Goal: Find specific page/section: Find specific page/section

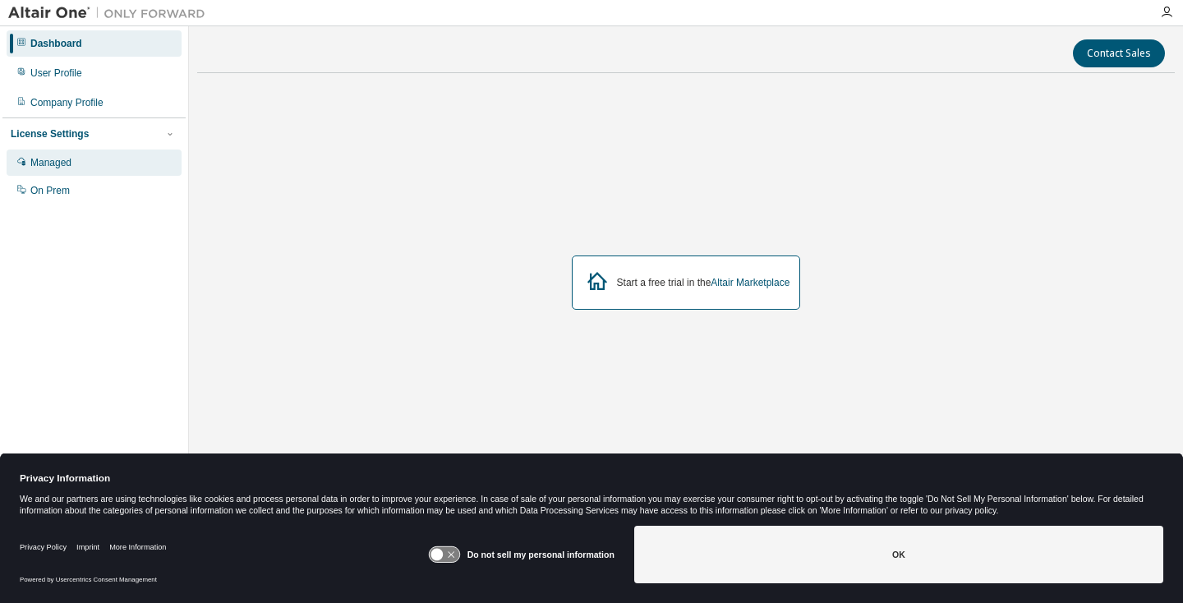
click at [60, 166] on div "Managed" at bounding box center [50, 162] width 41 height 13
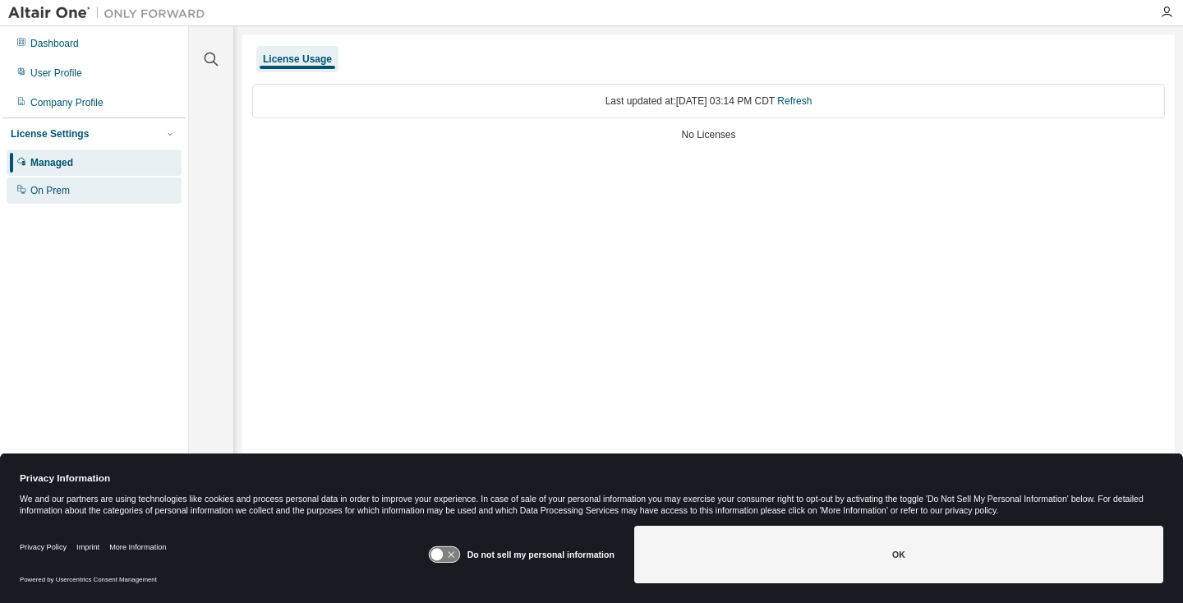
click at [57, 191] on div "On Prem" at bounding box center [49, 190] width 39 height 13
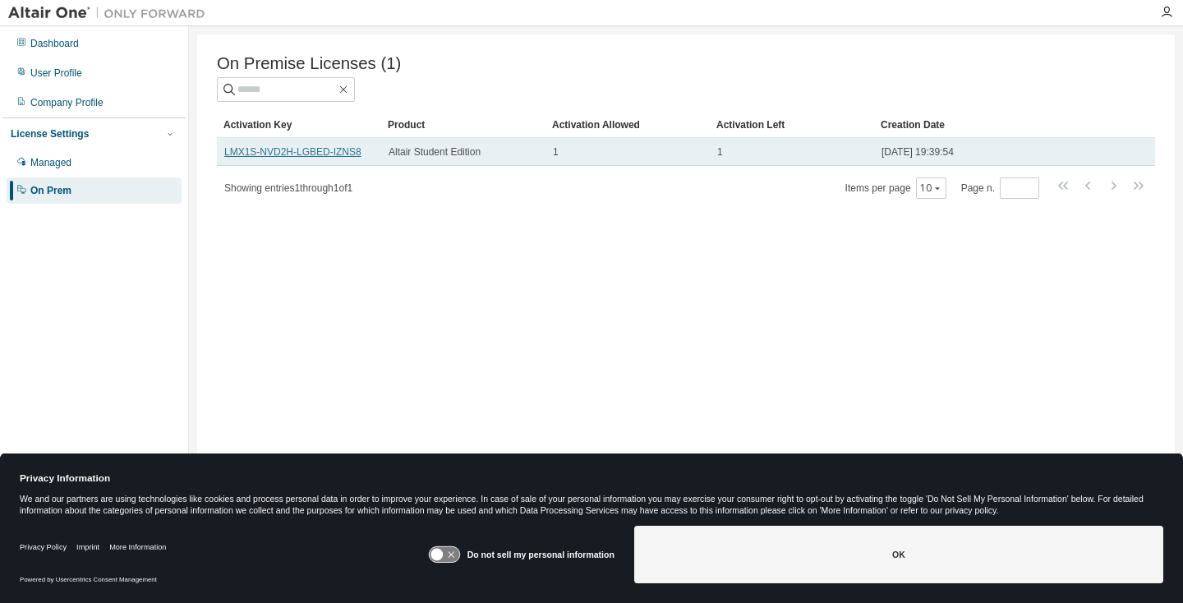
click at [296, 149] on link "LMX1S-NVD2H-LGBED-IZNS8" at bounding box center [292, 151] width 137 height 11
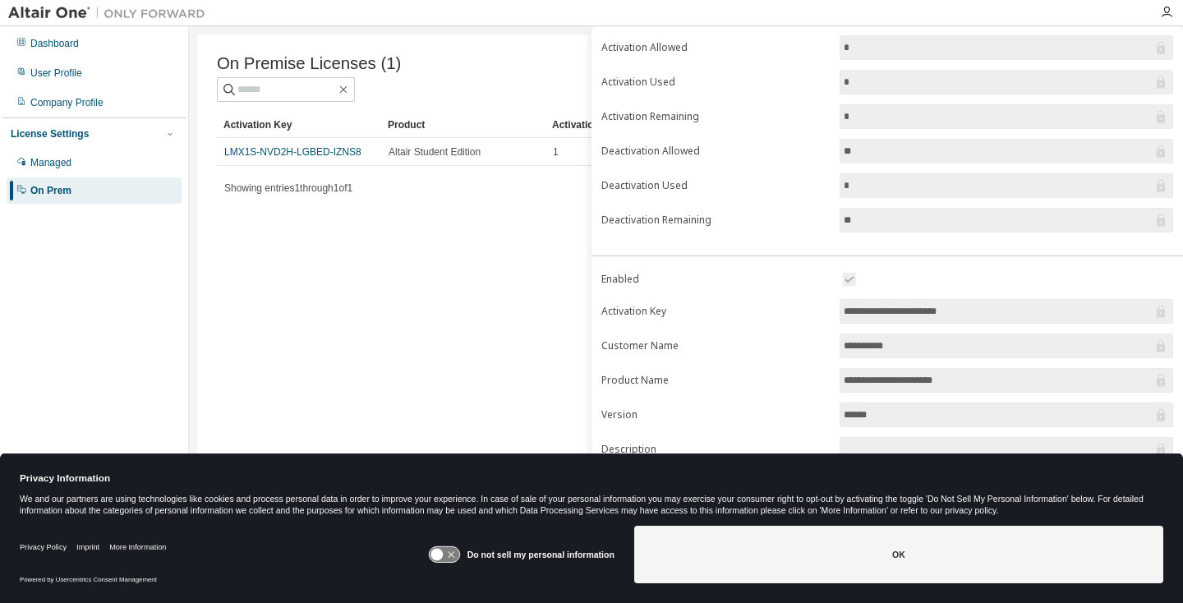
scroll to position [154, 0]
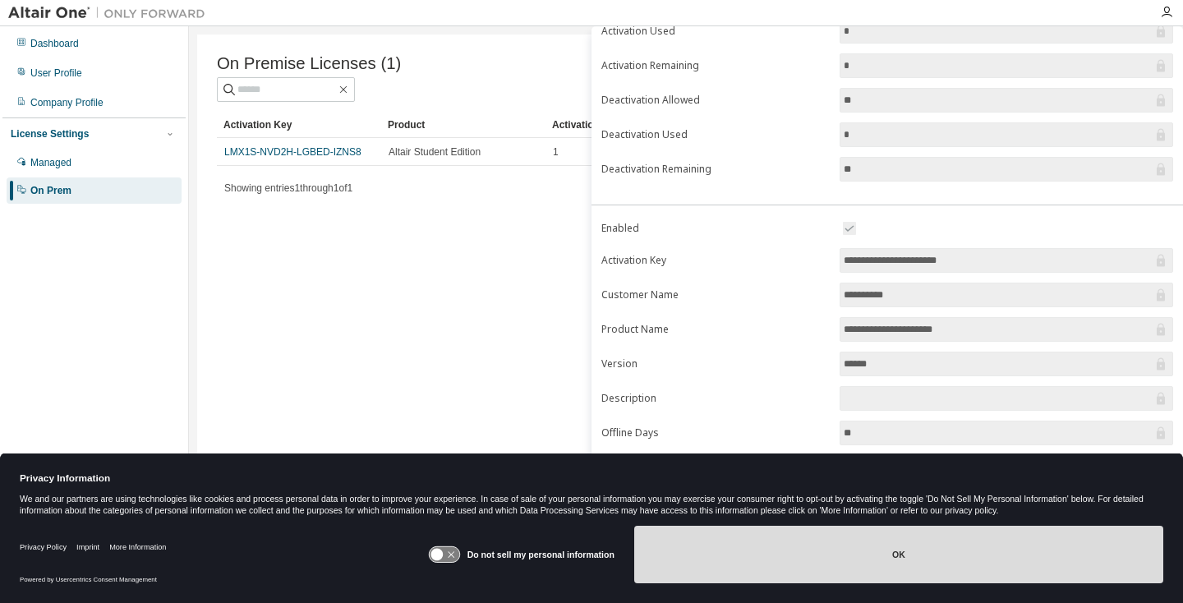
click at [797, 556] on button "OK" at bounding box center [898, 554] width 529 height 57
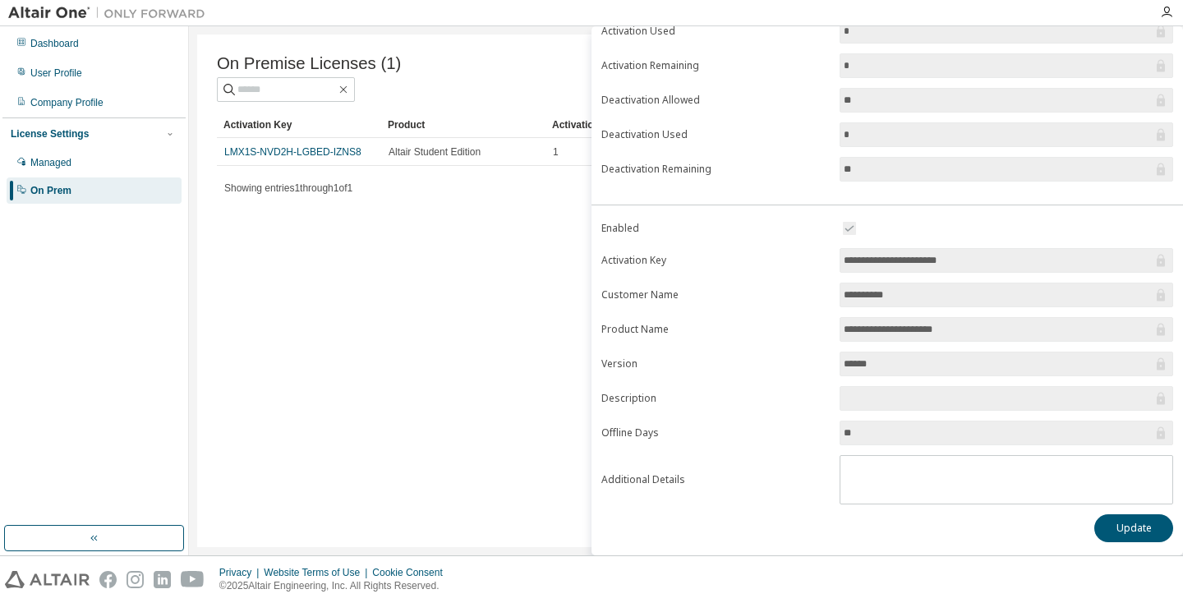
scroll to position [0, 0]
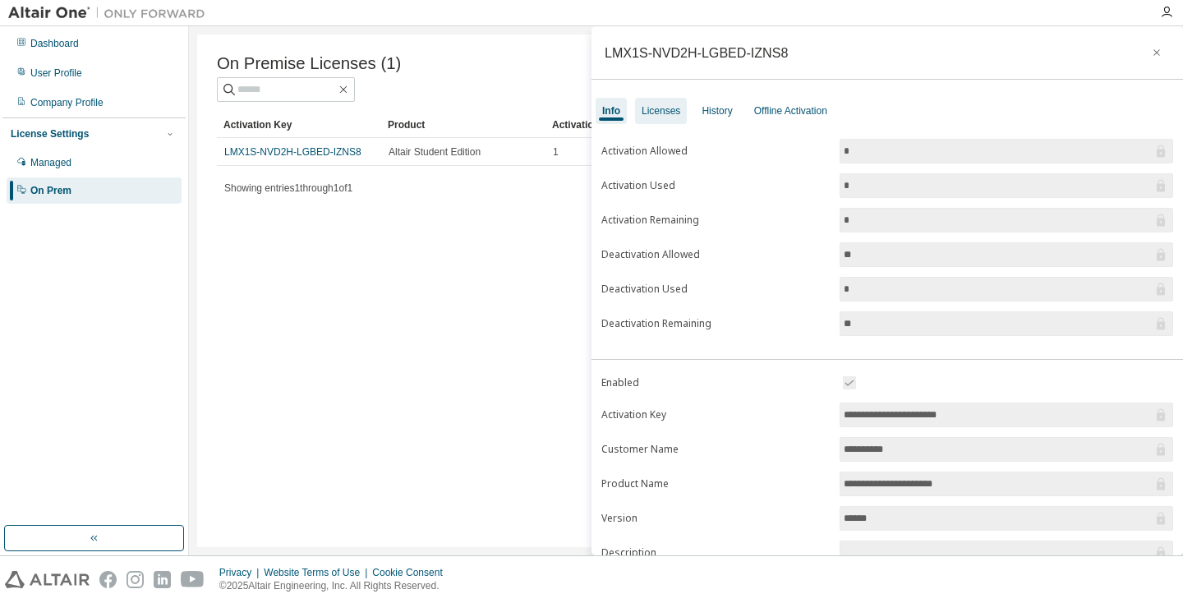
click at [664, 111] on div "Licenses" at bounding box center [660, 110] width 39 height 13
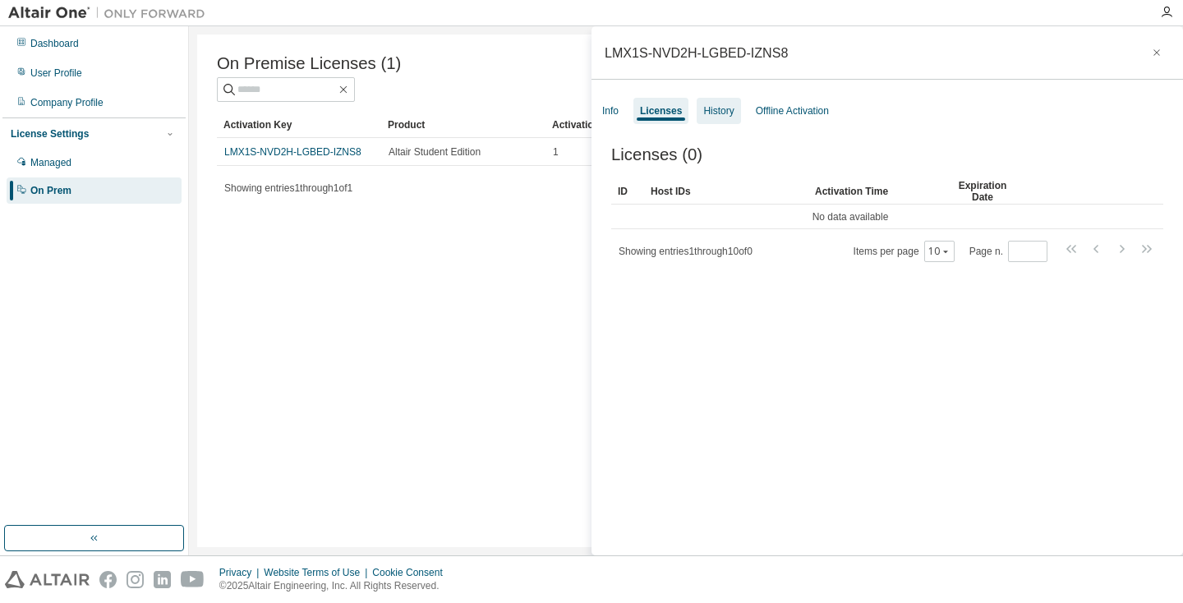
click at [717, 111] on div "History" at bounding box center [718, 110] width 30 height 13
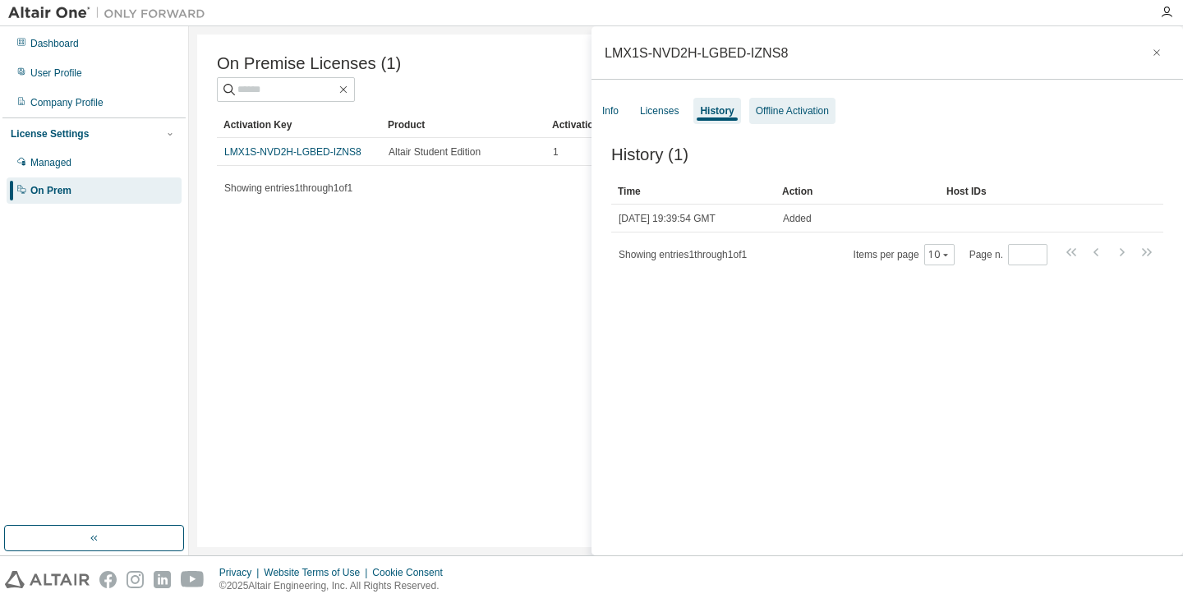
click at [801, 107] on div "Offline Activation" at bounding box center [792, 110] width 73 height 13
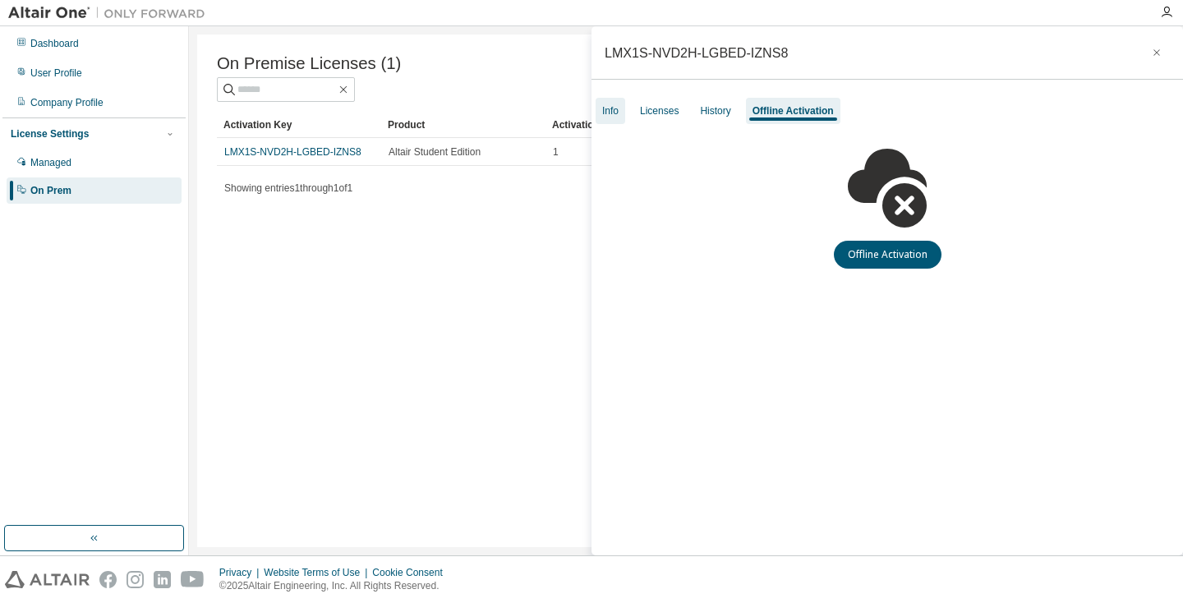
click at [619, 107] on div "Info" at bounding box center [610, 111] width 30 height 26
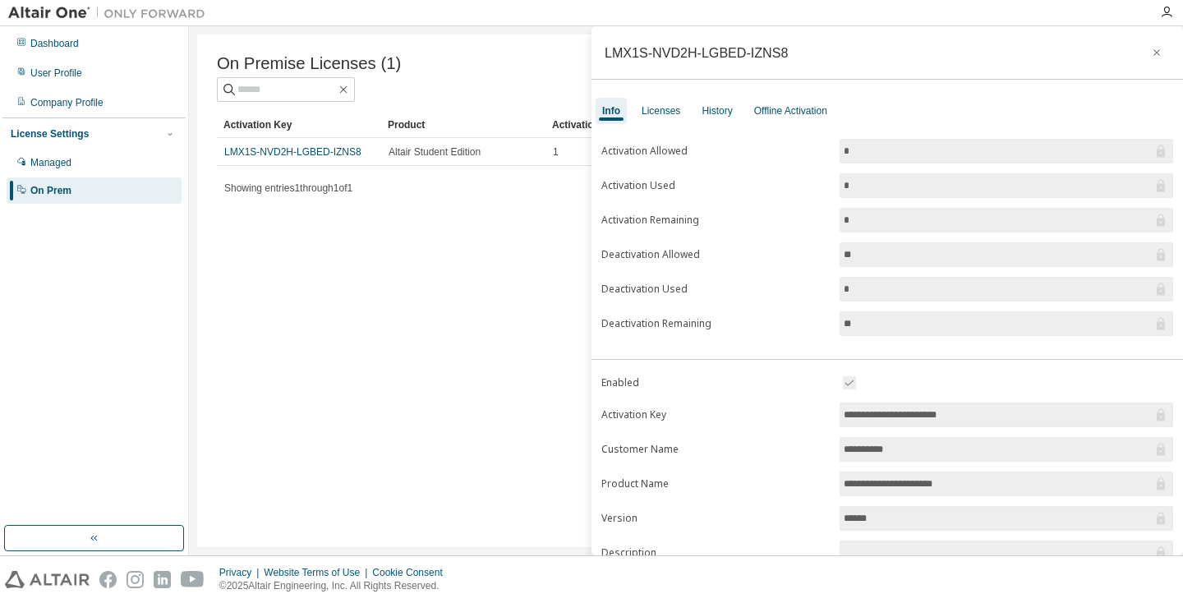
click at [375, 242] on div "On Premise Licenses (1) Clear Load Save Save As Field Operator Value Select fil…" at bounding box center [685, 290] width 977 height 512
click at [1143, 53] on button "button" at bounding box center [1156, 52] width 26 height 26
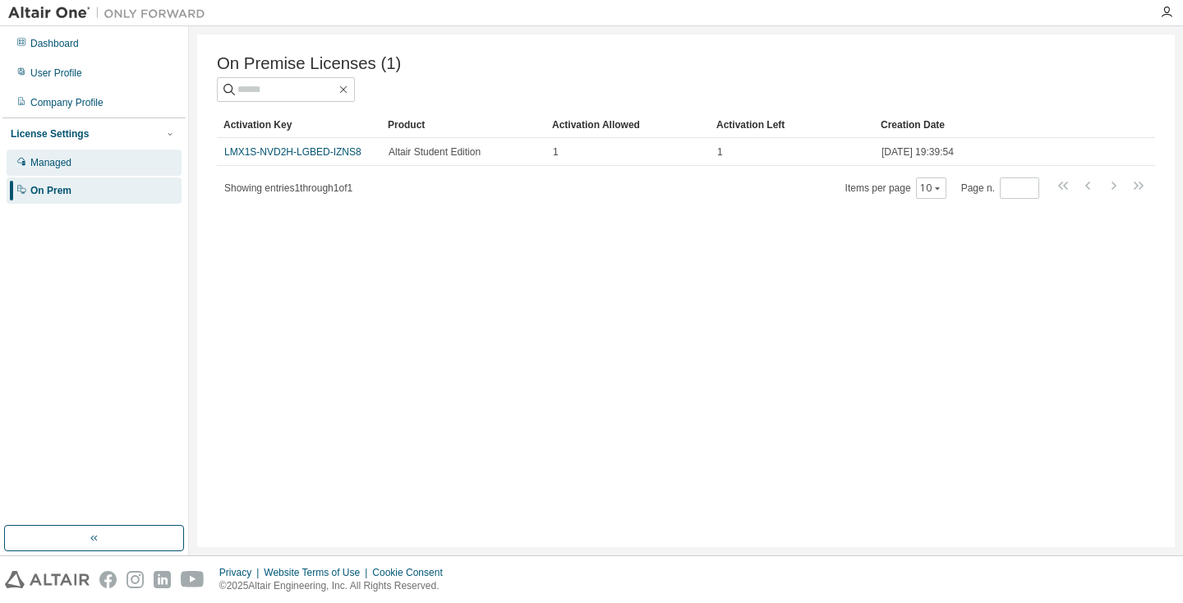
click at [50, 154] on div "Managed" at bounding box center [94, 162] width 175 height 26
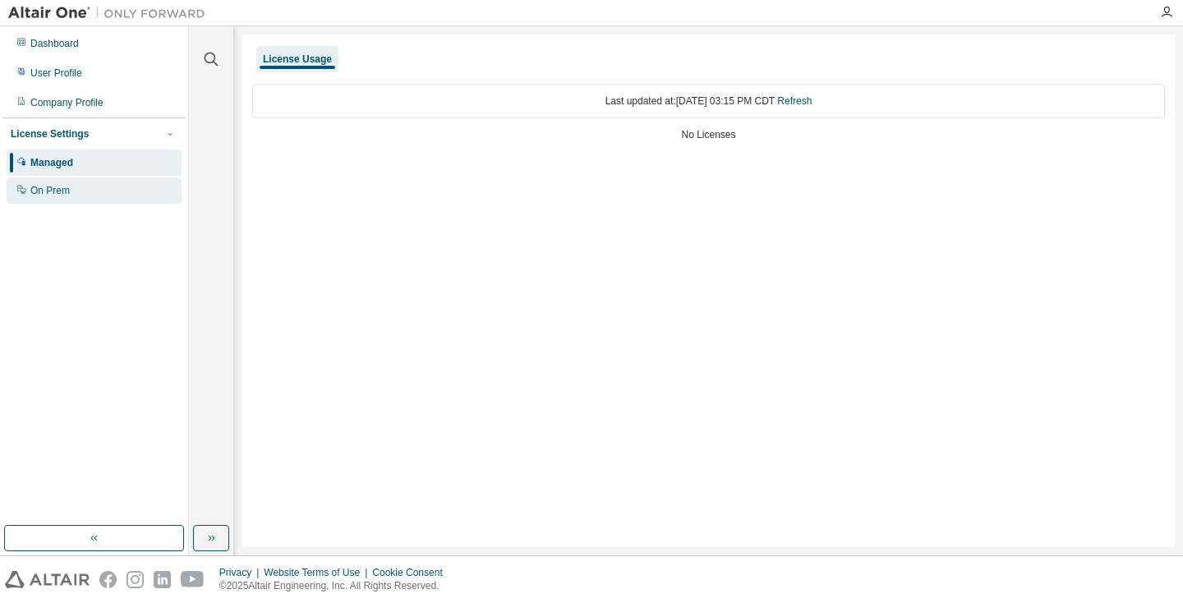
click at [82, 190] on div "On Prem" at bounding box center [94, 190] width 175 height 26
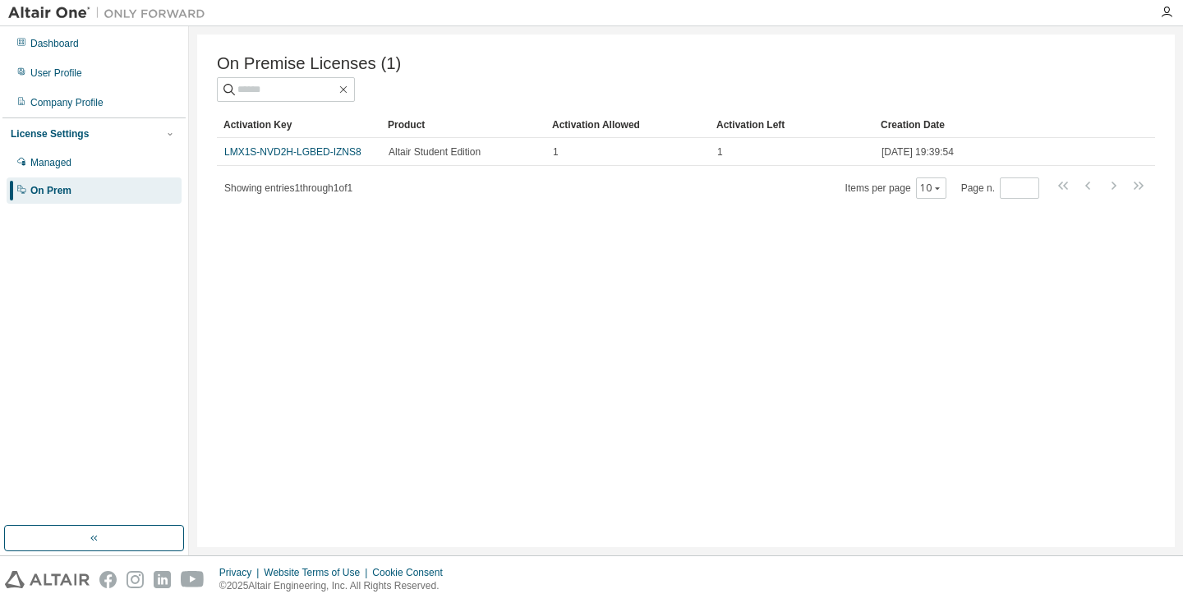
click at [118, 195] on div "On Prem" at bounding box center [94, 190] width 175 height 26
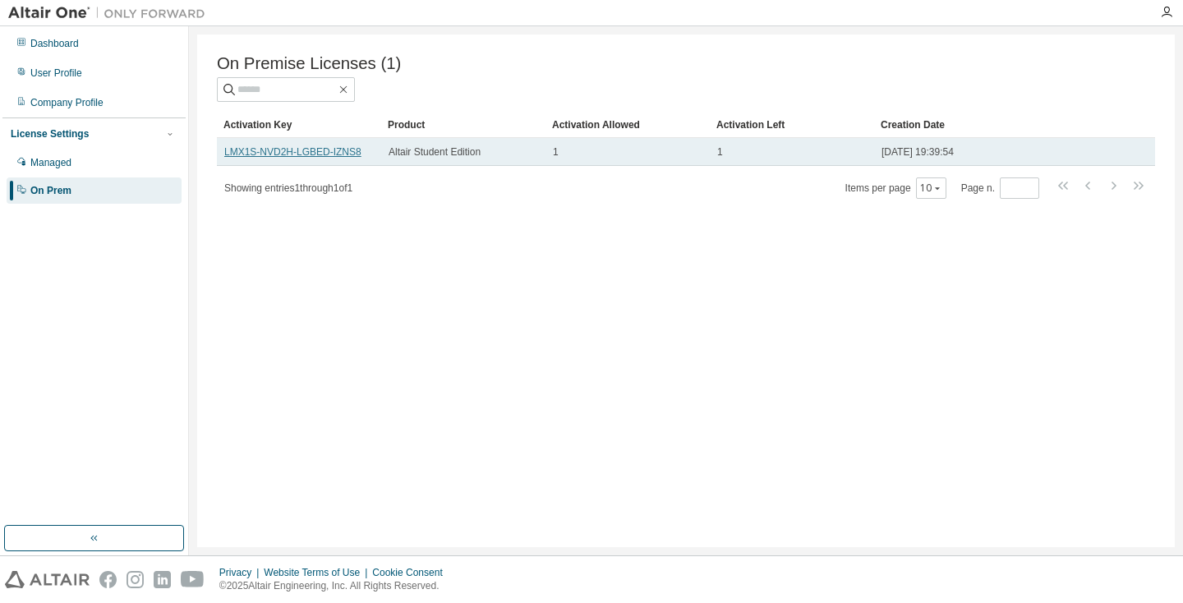
click at [317, 152] on link "LMX1S-NVD2H-LGBED-IZNS8" at bounding box center [292, 151] width 137 height 11
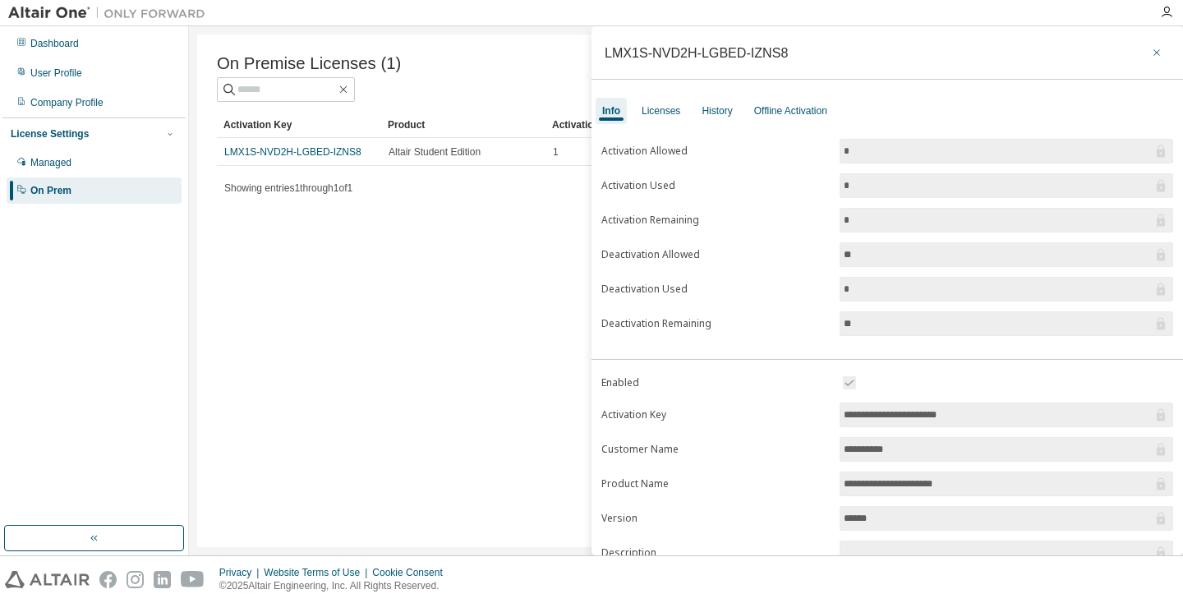
click at [1153, 50] on icon "button" at bounding box center [1156, 52] width 11 height 13
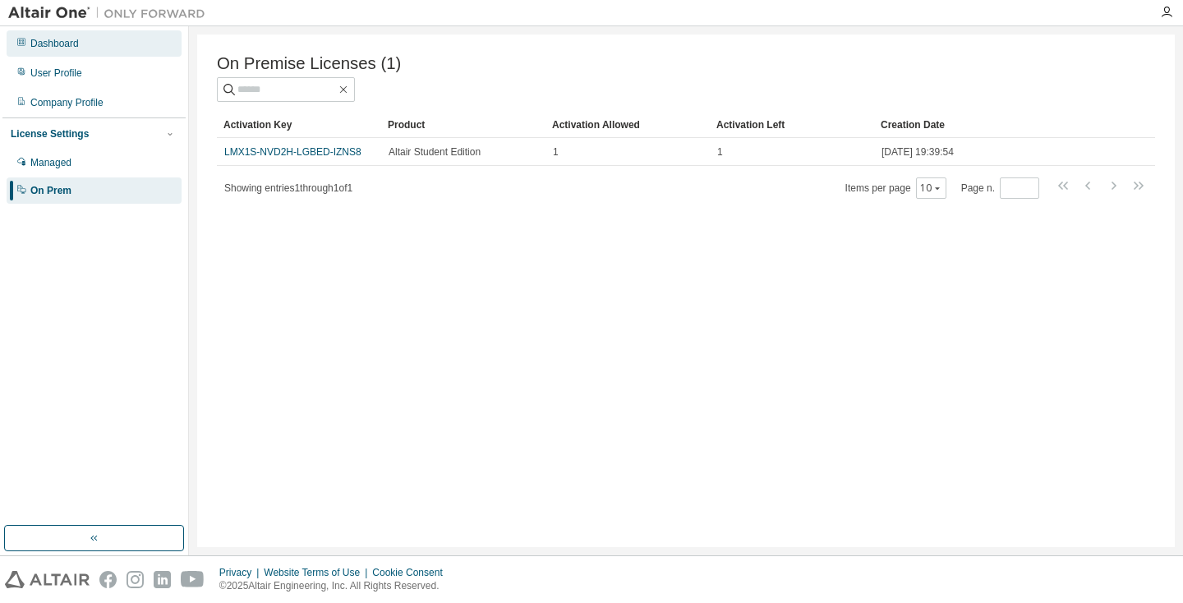
click at [53, 50] on div "Dashboard" at bounding box center [94, 43] width 175 height 26
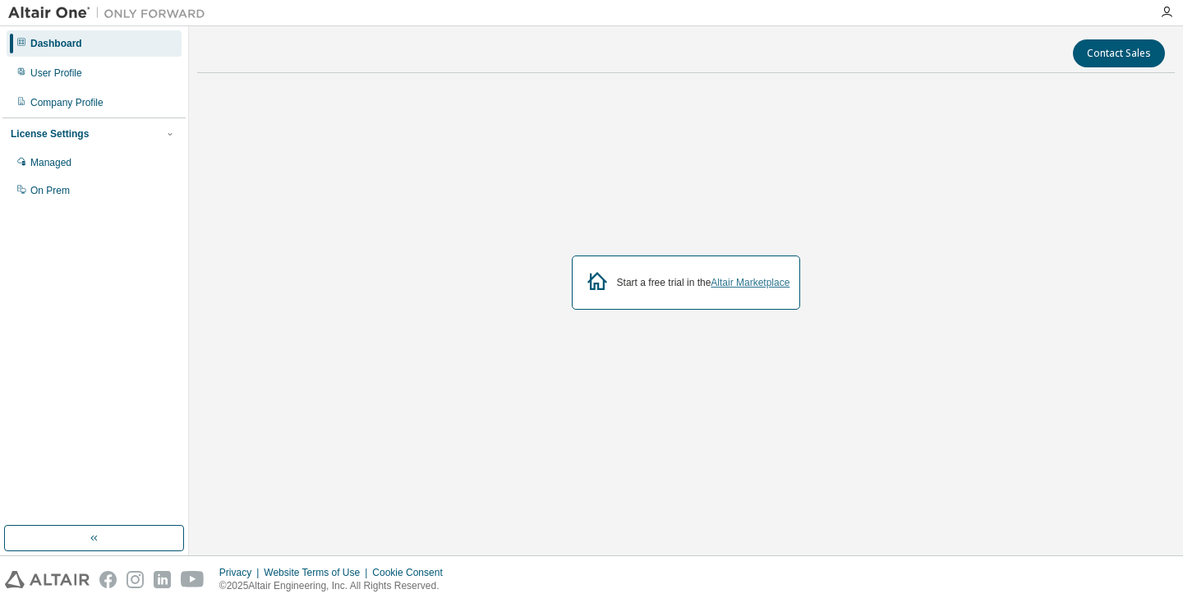
click at [743, 278] on link "Altair Marketplace" at bounding box center [749, 282] width 79 height 11
